Goal: Transaction & Acquisition: Subscribe to service/newsletter

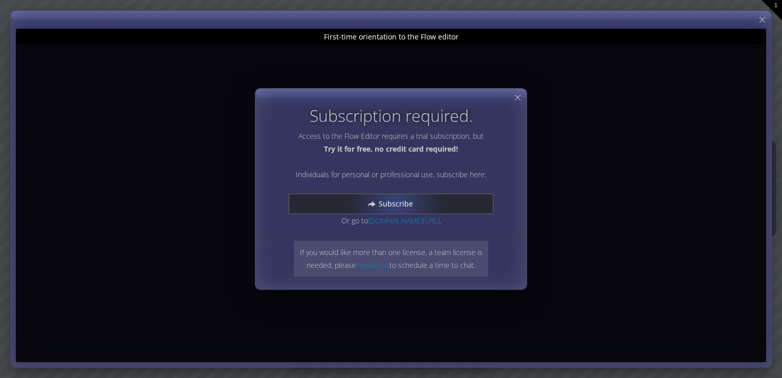
click at [396, 203] on span "Subscribe" at bounding box center [398, 204] width 41 height 10
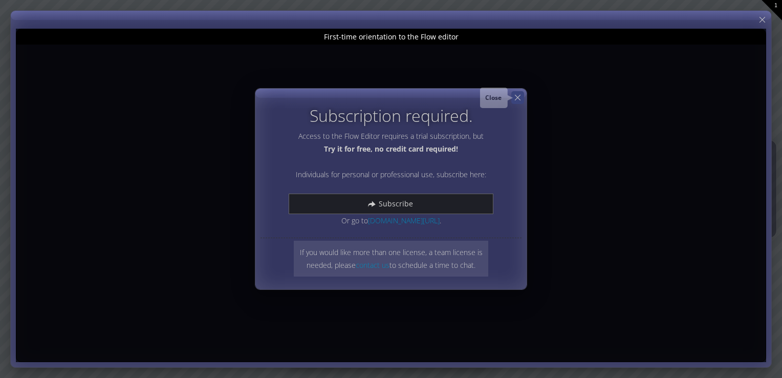
click at [518, 98] on icon at bounding box center [518, 98] width 10 height 10
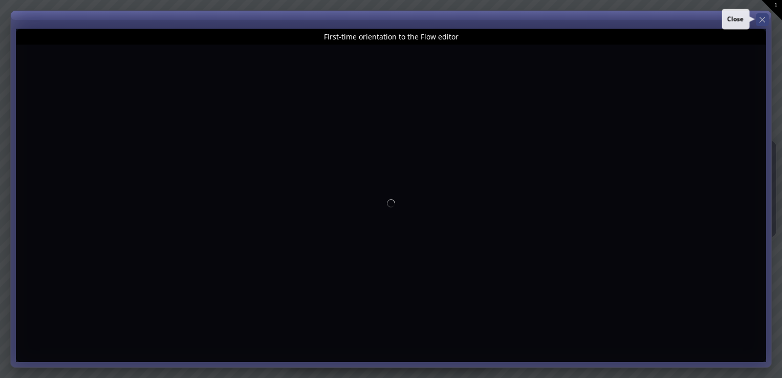
click at [766, 21] on div "Close Calibrate to floor or table Close Tap anywhere to place content Close Una…" at bounding box center [391, 189] width 782 height 378
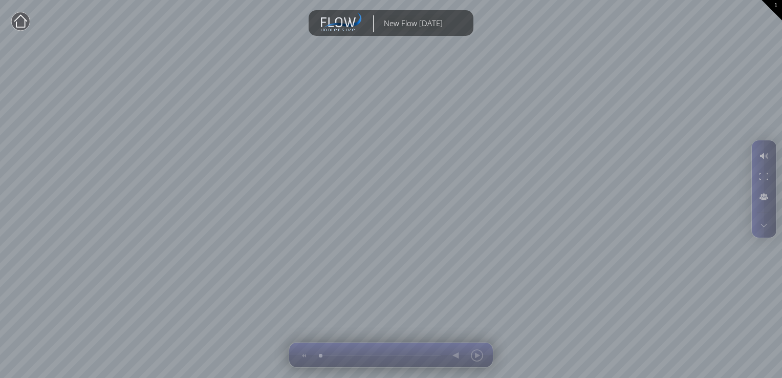
type input "Magic help"
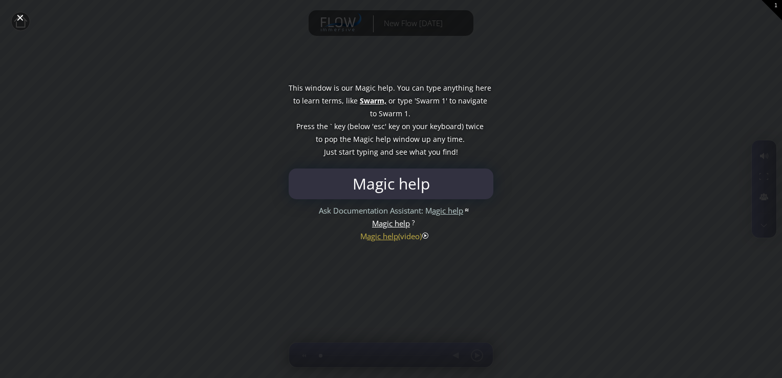
click at [20, 22] on div at bounding box center [391, 189] width 782 height 378
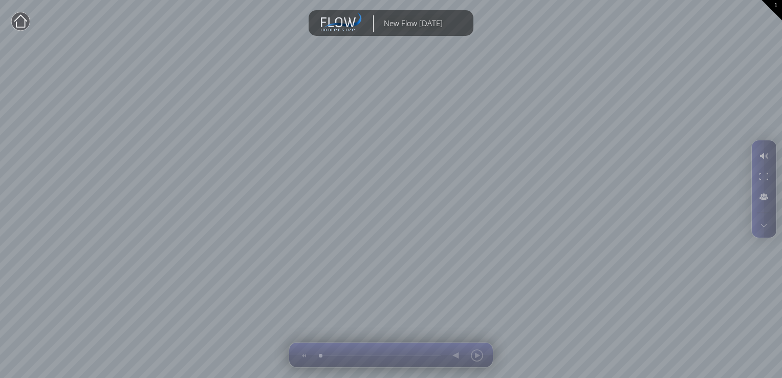
click at [20, 25] on circle at bounding box center [20, 21] width 18 height 18
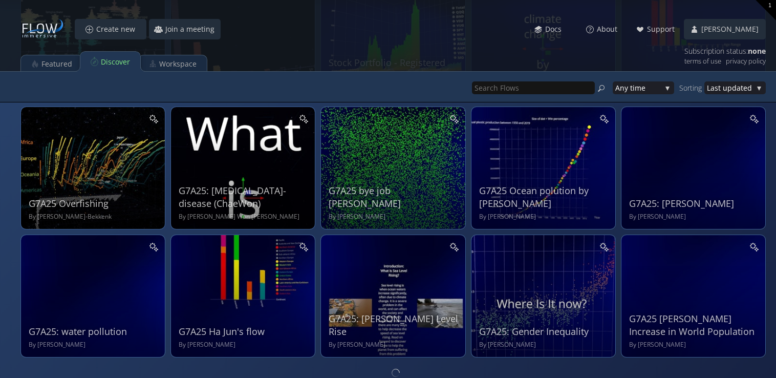
scroll to position [395, 0]
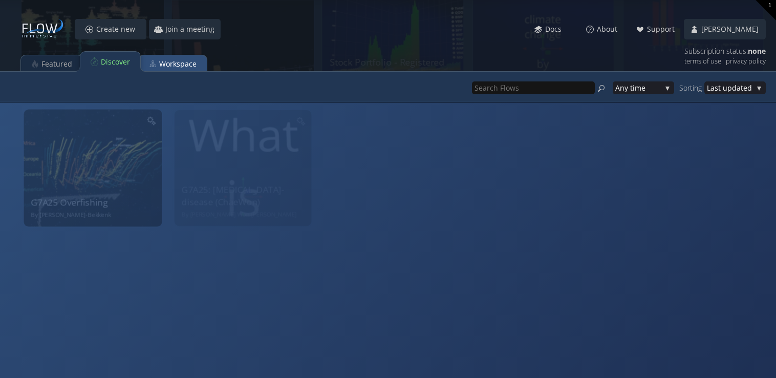
click at [174, 62] on div "Workspace" at bounding box center [177, 63] width 37 height 19
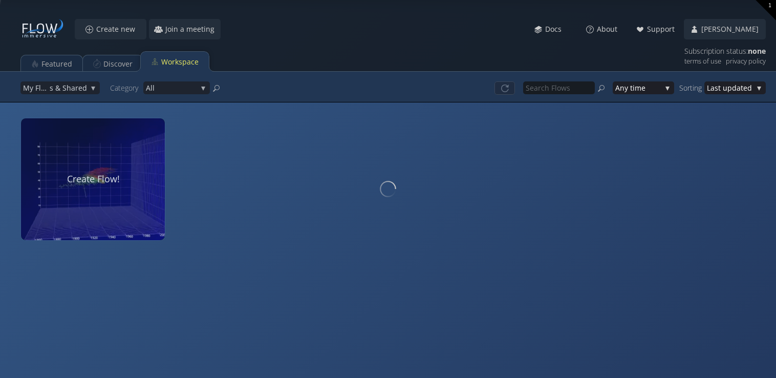
scroll to position [0, 0]
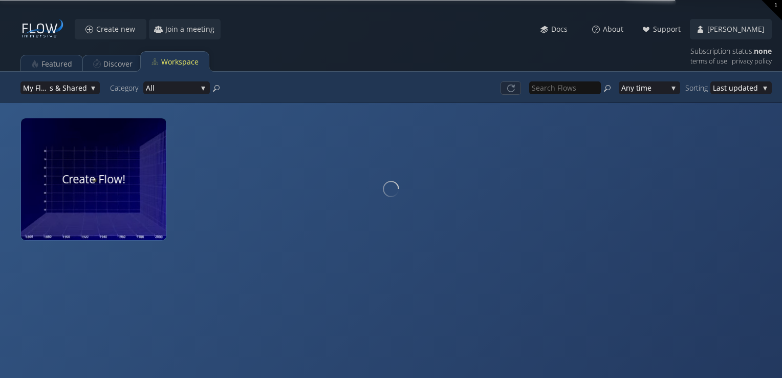
click at [93, 181] on div at bounding box center [94, 179] width 154 height 129
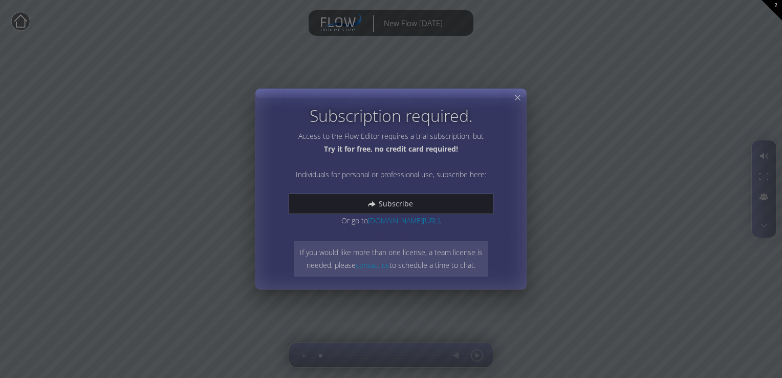
click at [19, 21] on div "Subscription required. Access to the Flow Editor requires a trial subscription,…" at bounding box center [391, 189] width 782 height 378
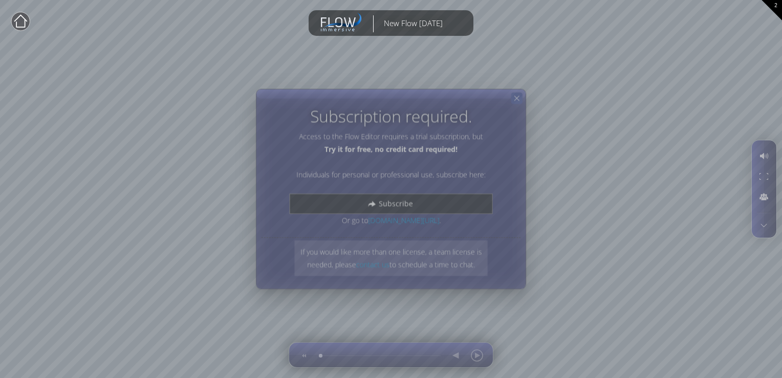
click at [521, 101] on div at bounding box center [516, 98] width 11 height 11
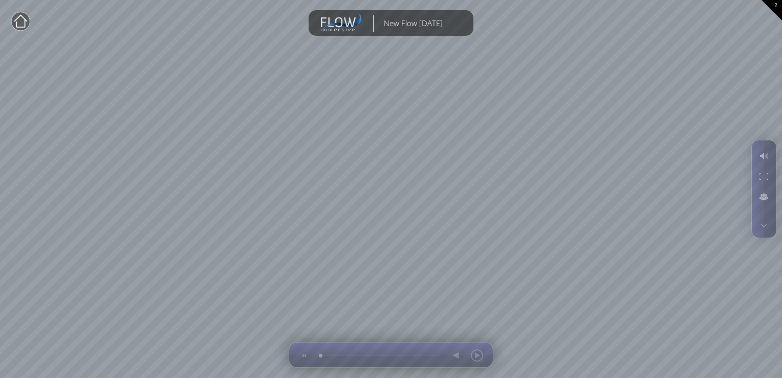
click at [338, 20] on icon at bounding box center [341, 23] width 44 height 20
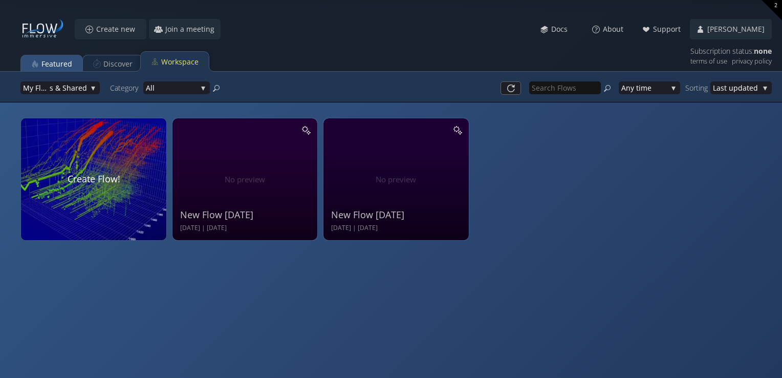
click at [37, 64] on div "Featured" at bounding box center [51, 64] width 61 height 20
